Goal: Information Seeking & Learning: Learn about a topic

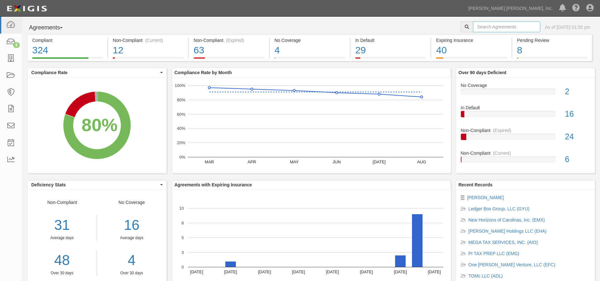
drag, startPoint x: 493, startPoint y: 27, endPoint x: 496, endPoint y: 24, distance: 4.7
click at [493, 27] on input "text" at bounding box center [506, 26] width 67 height 11
type input "hwt"
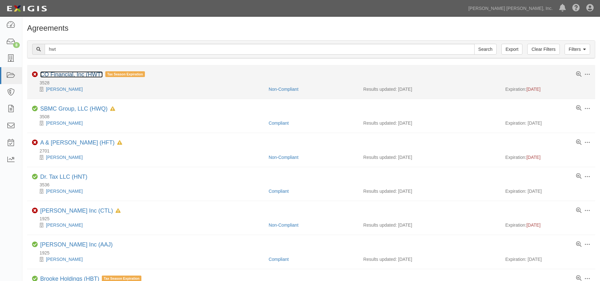
click at [85, 72] on link "CO Financial, Inc (HWT)" at bounding box center [71, 74] width 63 height 6
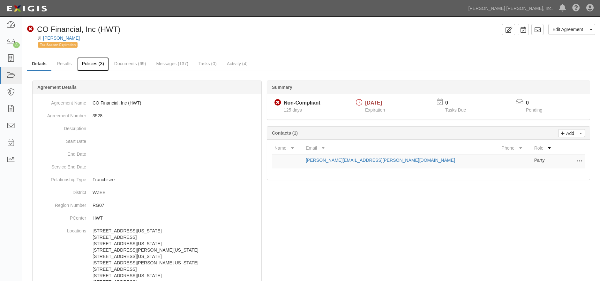
click at [99, 66] on link "Policies (3)" at bounding box center [93, 64] width 32 height 14
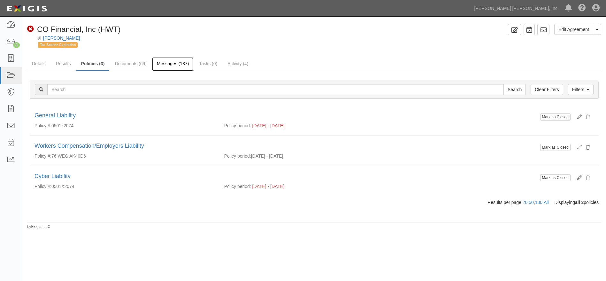
click at [171, 63] on link "Messages (137)" at bounding box center [173, 64] width 42 height 14
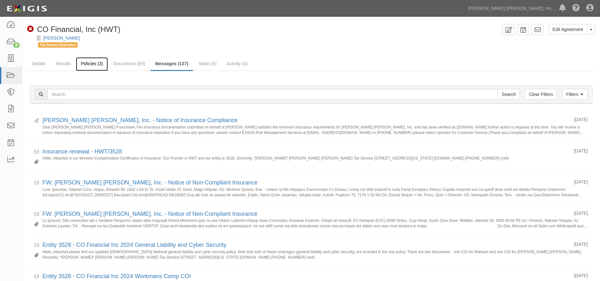
click at [88, 63] on link "Policies (3)" at bounding box center [92, 64] width 32 height 14
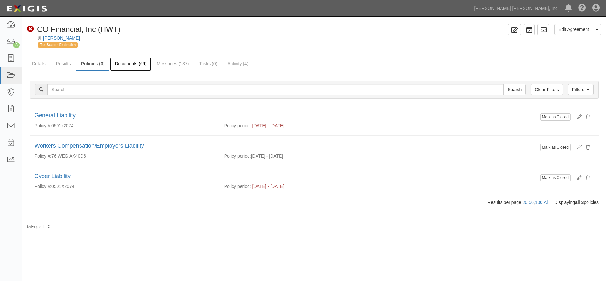
click at [142, 65] on link "Documents (69)" at bounding box center [131, 64] width 42 height 14
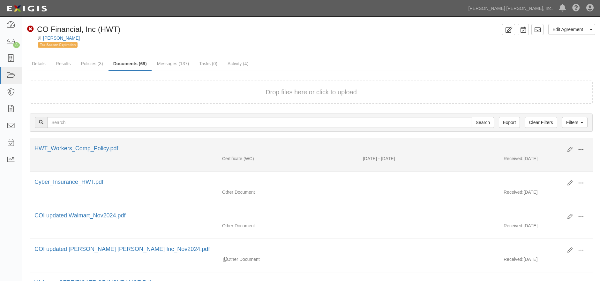
click at [584, 146] on button at bounding box center [581, 149] width 14 height 11
click at [536, 157] on link "View" at bounding box center [550, 158] width 50 height 11
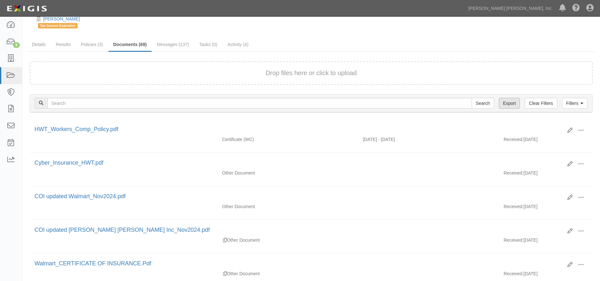
scroll to position [35, 0]
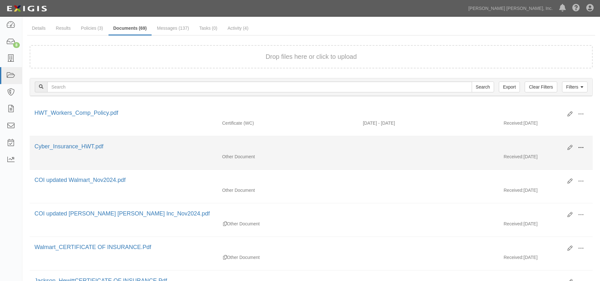
click at [582, 146] on span at bounding box center [581, 148] width 6 height 6
click at [554, 158] on link "View" at bounding box center [550, 156] width 50 height 11
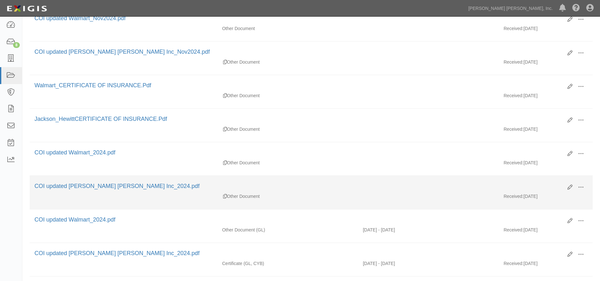
scroll to position [213, 0]
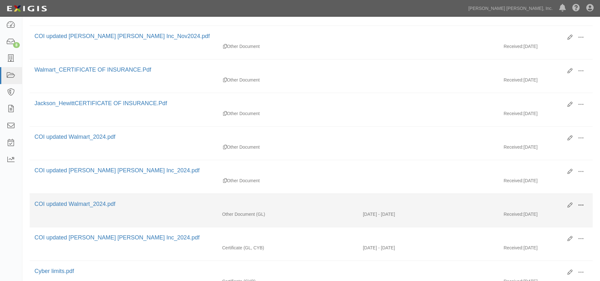
click at [580, 202] on span at bounding box center [581, 205] width 6 height 6
click at [537, 210] on link "View" at bounding box center [550, 214] width 50 height 11
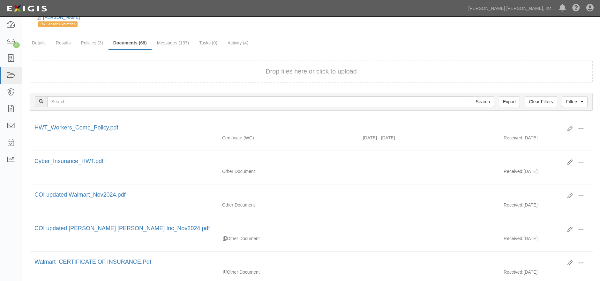
scroll to position [0, 0]
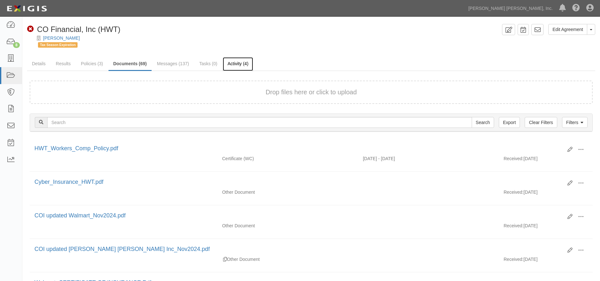
click at [234, 63] on link "Activity (4)" at bounding box center [238, 64] width 30 height 14
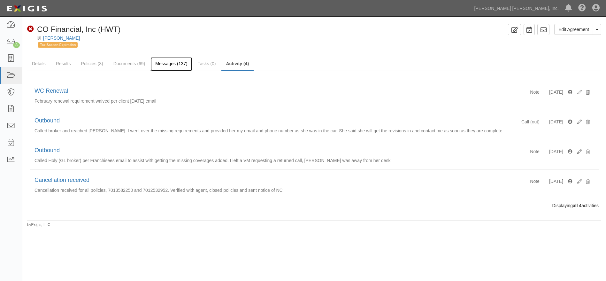
click at [168, 66] on link "Messages (137)" at bounding box center [171, 64] width 42 height 14
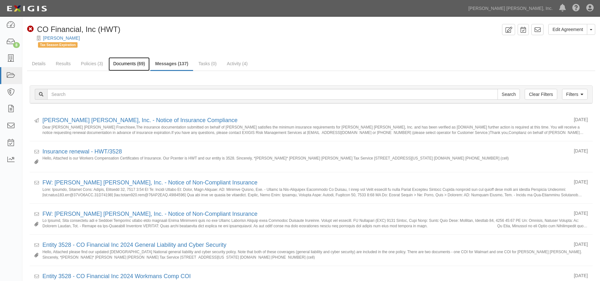
click at [124, 66] on link "Documents (69)" at bounding box center [130, 64] width 42 height 14
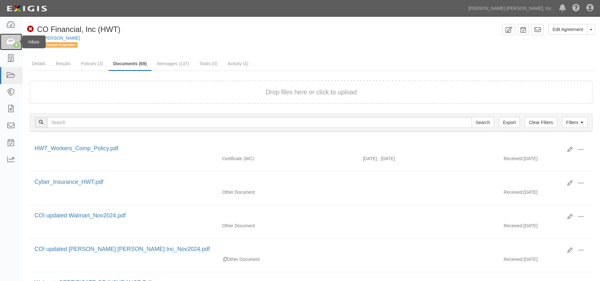
click at [11, 43] on icon at bounding box center [10, 41] width 9 height 7
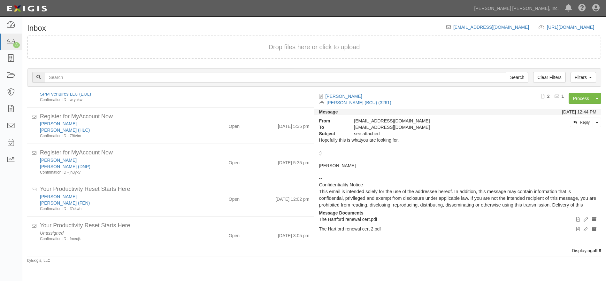
scroll to position [132, 0]
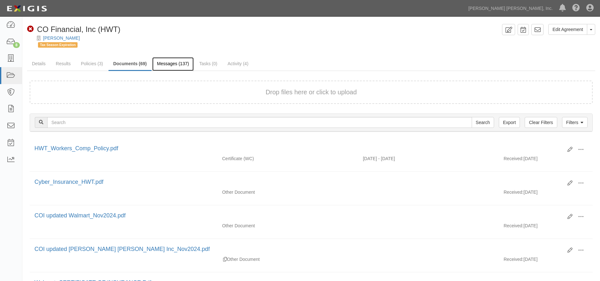
click at [182, 63] on link "Messages (137)" at bounding box center [173, 64] width 42 height 14
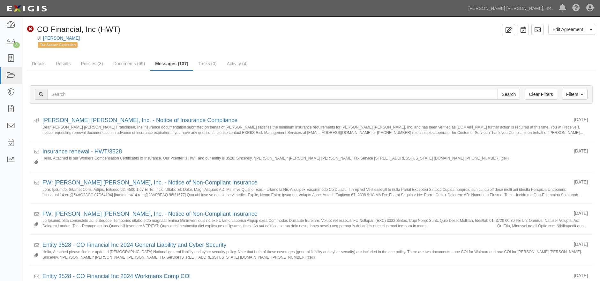
click at [406, 41] on div "[PERSON_NAME]" at bounding box center [316, 38] width 568 height 6
click at [371, 35] on div "[PERSON_NAME]" at bounding box center [316, 38] width 568 height 6
